Goal: Transaction & Acquisition: Purchase product/service

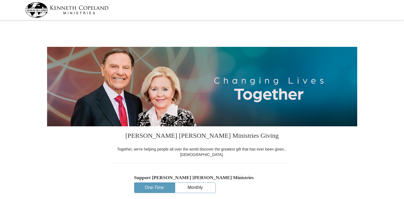
select select "AL"
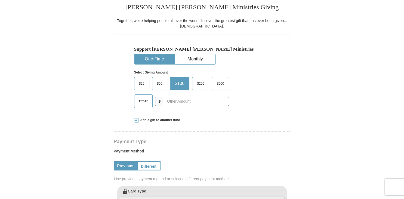
scroll to position [130, 0]
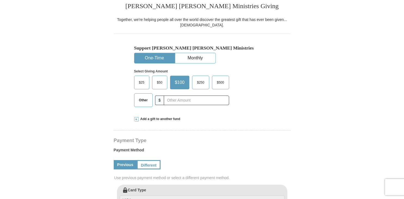
click at [145, 103] on span "Other" at bounding box center [143, 100] width 14 height 8
click at [0, 0] on input "Other" at bounding box center [0, 0] width 0 height 0
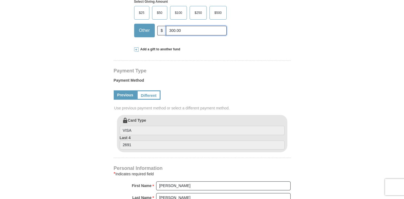
scroll to position [200, 0]
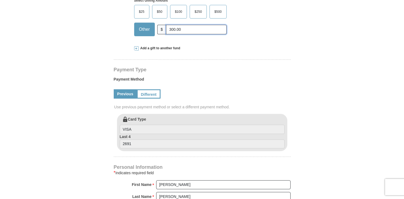
type input "300.00"
click at [125, 96] on link "Previous" at bounding box center [125, 93] width 23 height 9
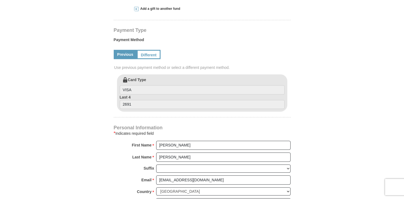
scroll to position [241, 0]
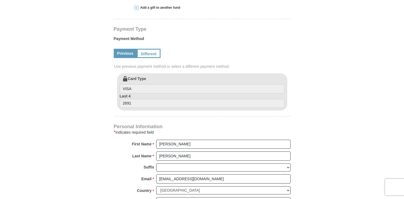
click at [127, 58] on link "Previous" at bounding box center [125, 53] width 23 height 9
click at [150, 54] on link "Different" at bounding box center [148, 53] width 23 height 9
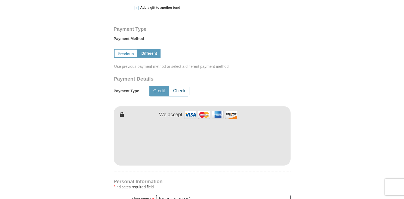
click at [182, 93] on button "Check" at bounding box center [179, 91] width 20 height 10
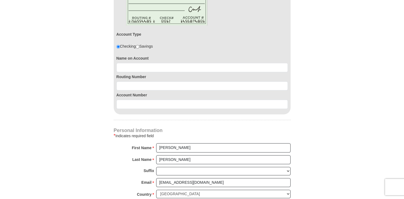
scroll to position [360, 0]
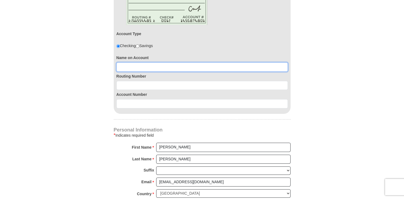
click at [135, 67] on input at bounding box center [201, 66] width 171 height 9
type input "Regina M Murray or Jason K Murray"
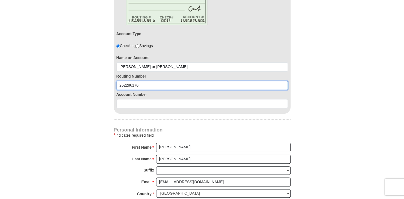
type input "262286170"
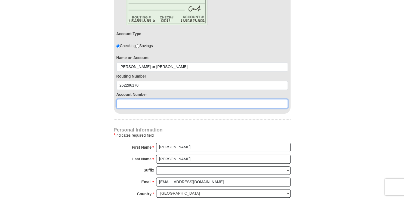
click at [137, 106] on input at bounding box center [201, 103] width 171 height 9
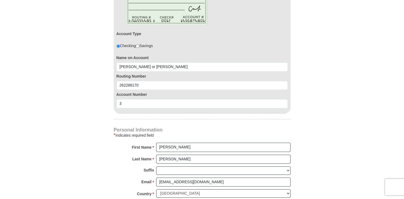
click at [131, 114] on div "Kenneth Copeland Ministries Giving Together, we're helping people all over the …" at bounding box center [202, 68] width 177 height 604
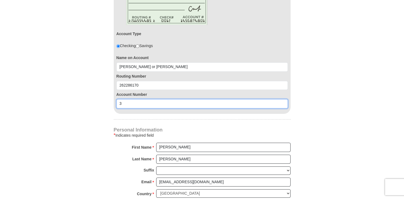
click at [130, 102] on input "3" at bounding box center [201, 103] width 171 height 9
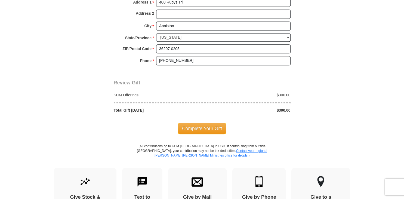
scroll to position [563, 0]
type input "37321"
click at [205, 126] on span "Complete Your Gift" at bounding box center [202, 127] width 48 height 11
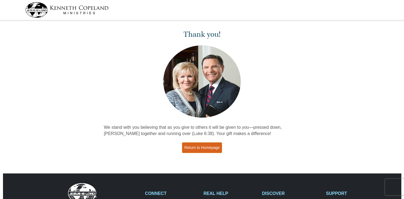
click at [197, 148] on link "Return to Homepage" at bounding box center [202, 147] width 40 height 11
